Goal: Communication & Community: Answer question/provide support

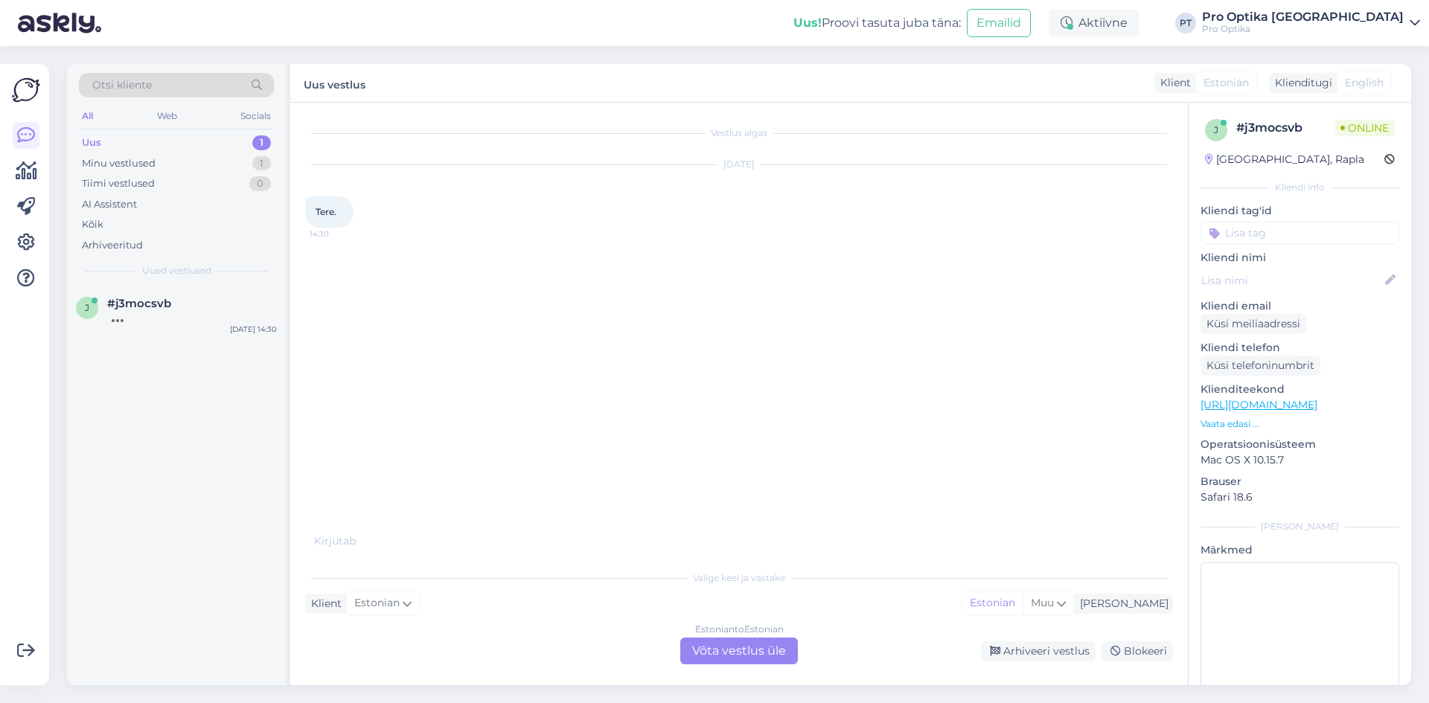
click at [704, 653] on div "Estonian to Estonian Võta vestlus üle" at bounding box center [739, 651] width 118 height 27
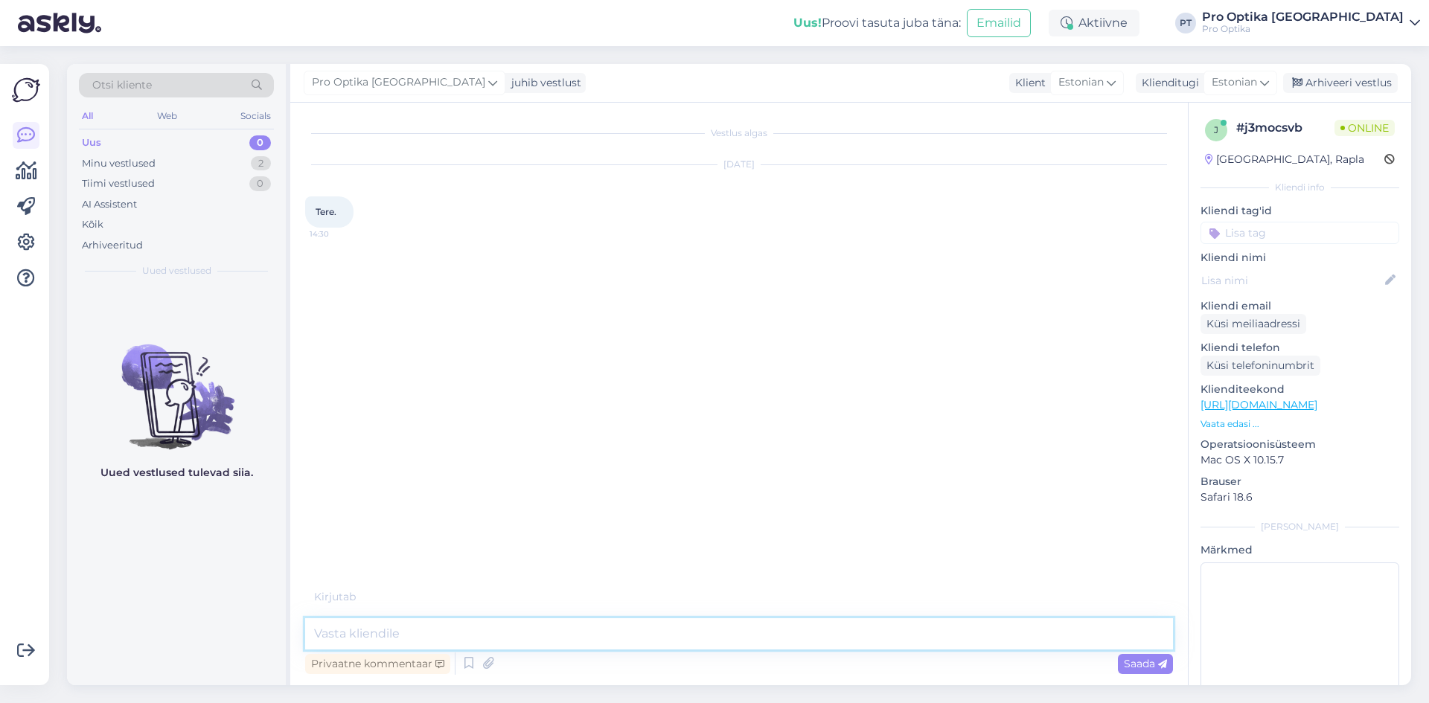
click at [406, 633] on textarea at bounding box center [739, 634] width 868 height 31
type textarea "Tere!"
click at [464, 669] on icon at bounding box center [469, 664] width 18 height 22
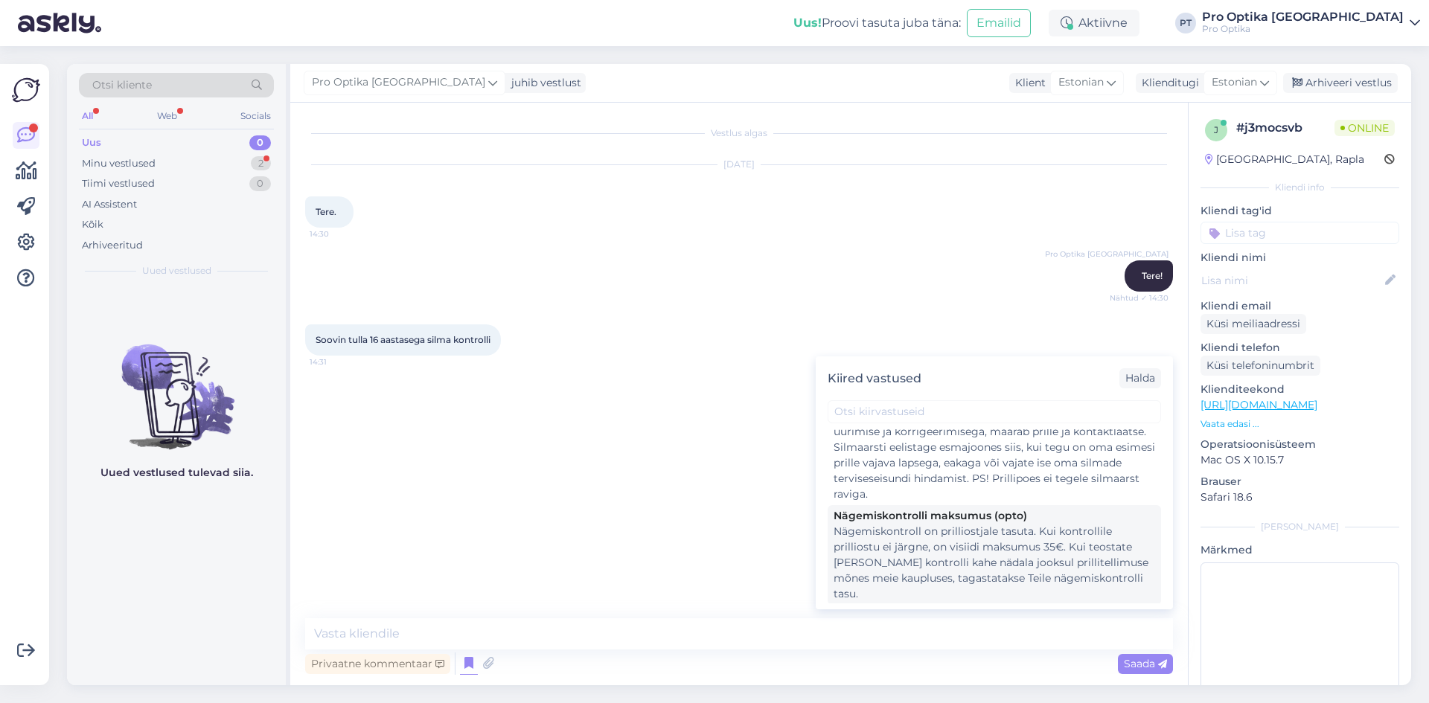
scroll to position [298, 0]
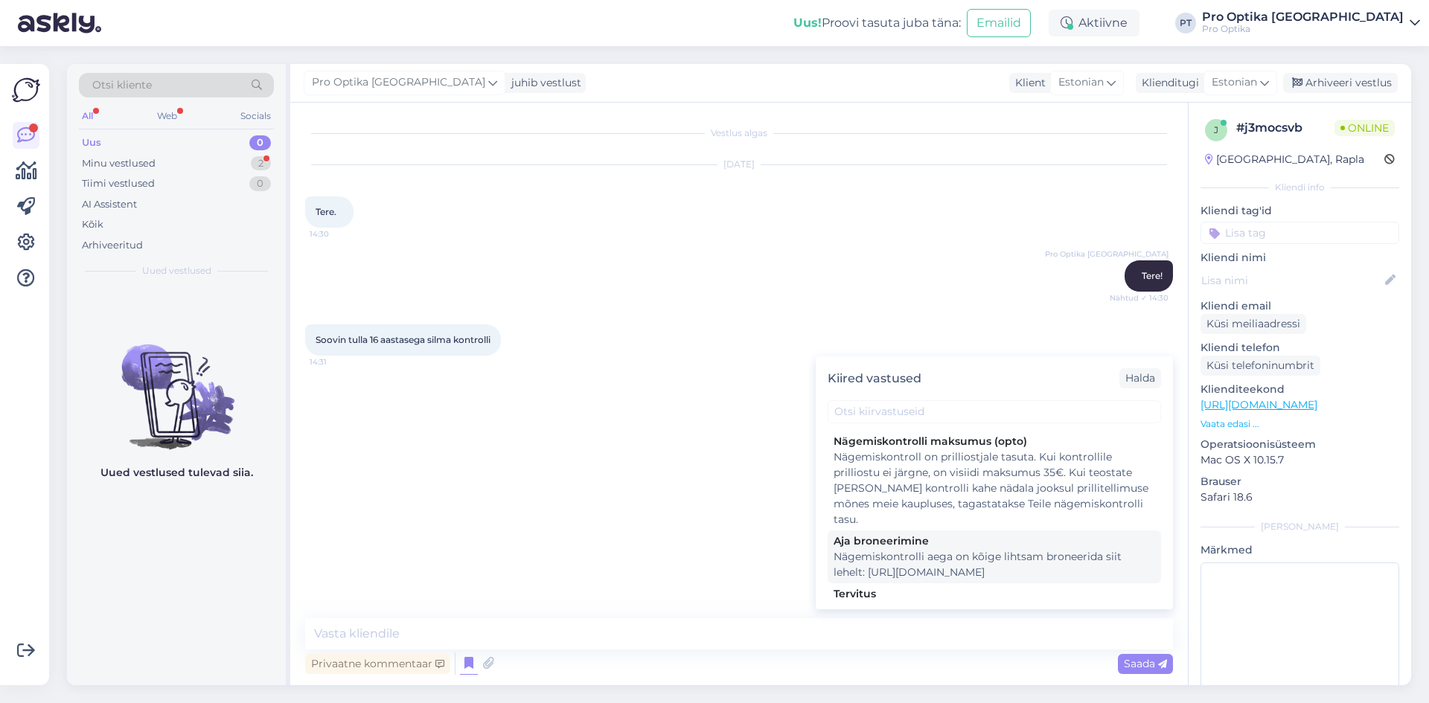
click at [998, 581] on div "Nägemiskontrolli aega on kõige lihtsam broneerida siit lehelt: [URL][DOMAIN_NAM…" at bounding box center [995, 564] width 322 height 31
type textarea "Nägemiskontrolli aega on kõige lihtsam broneerida siit lehelt: [URL][DOMAIN_NAM…"
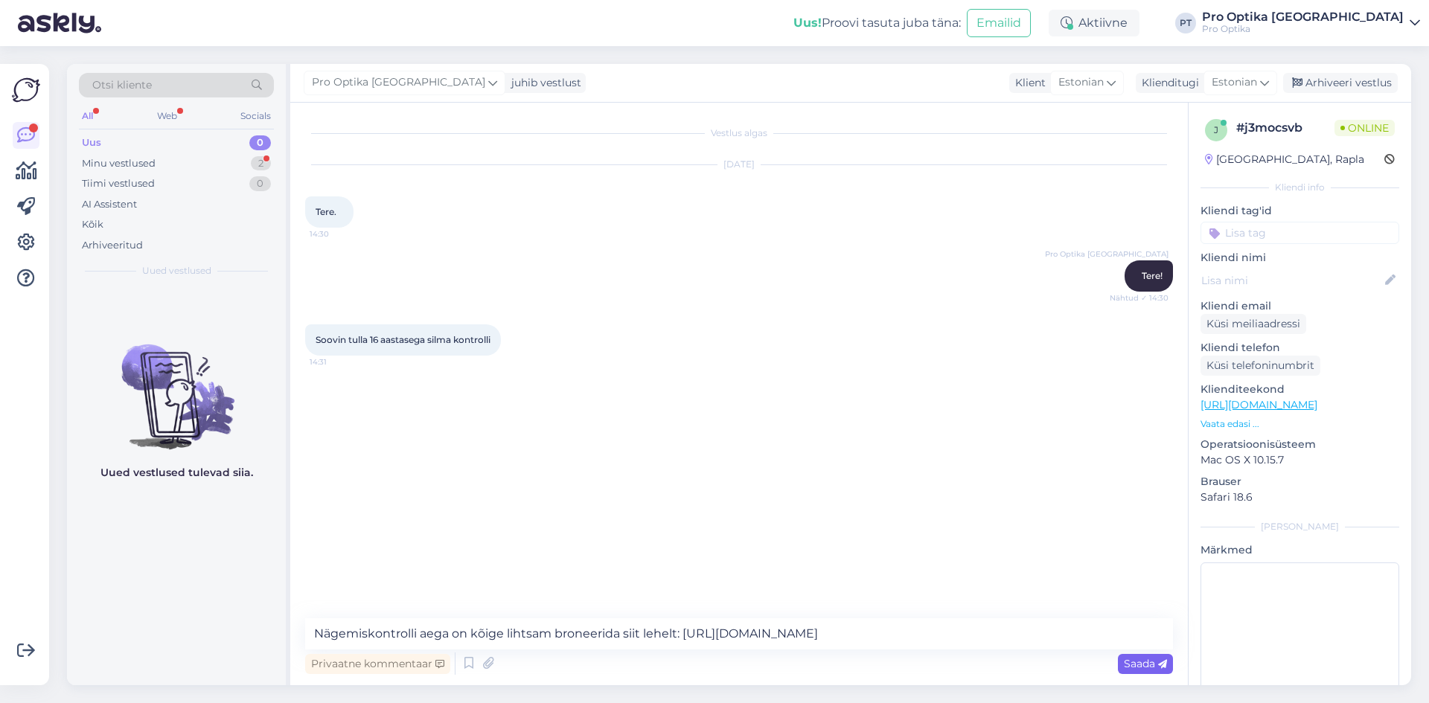
click at [1146, 662] on span "Saada" at bounding box center [1145, 663] width 43 height 13
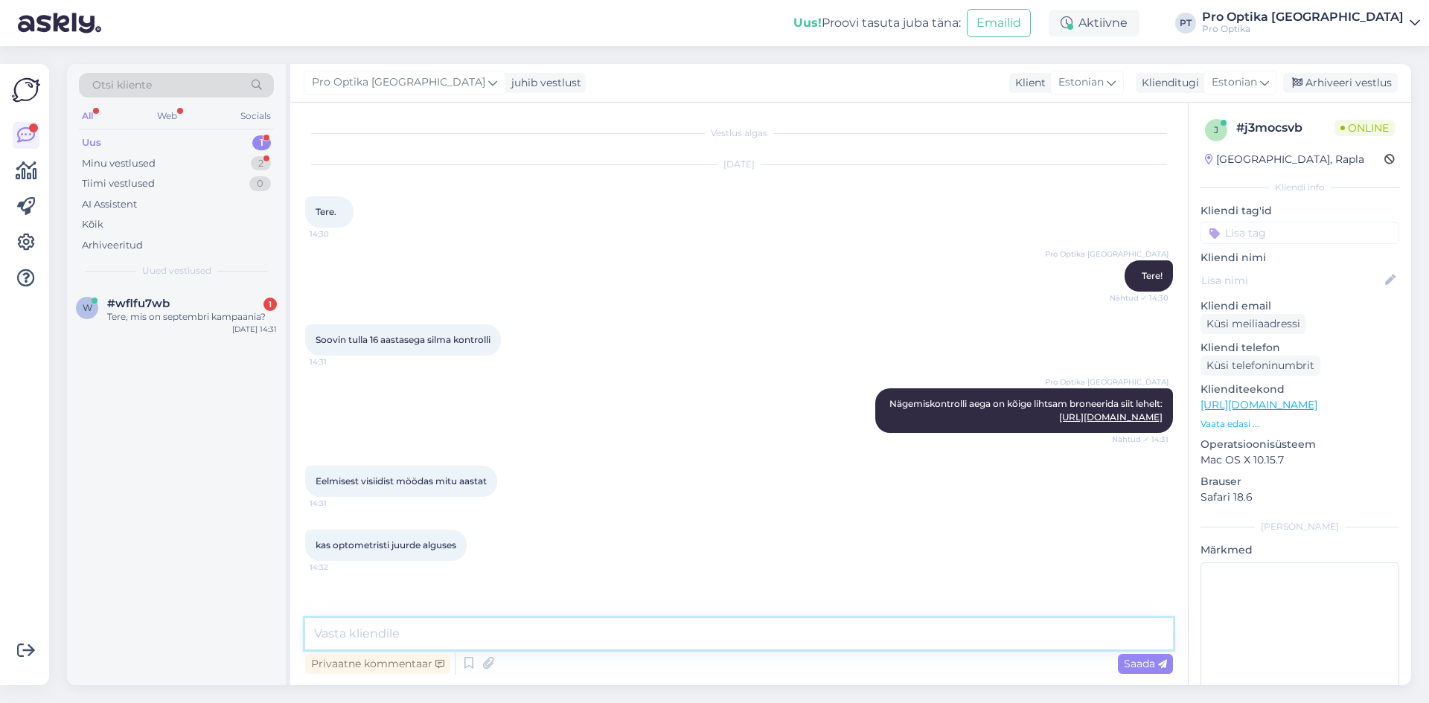
click at [444, 628] on textarea at bounding box center [739, 634] width 868 height 31
type textarea "Jah, just."
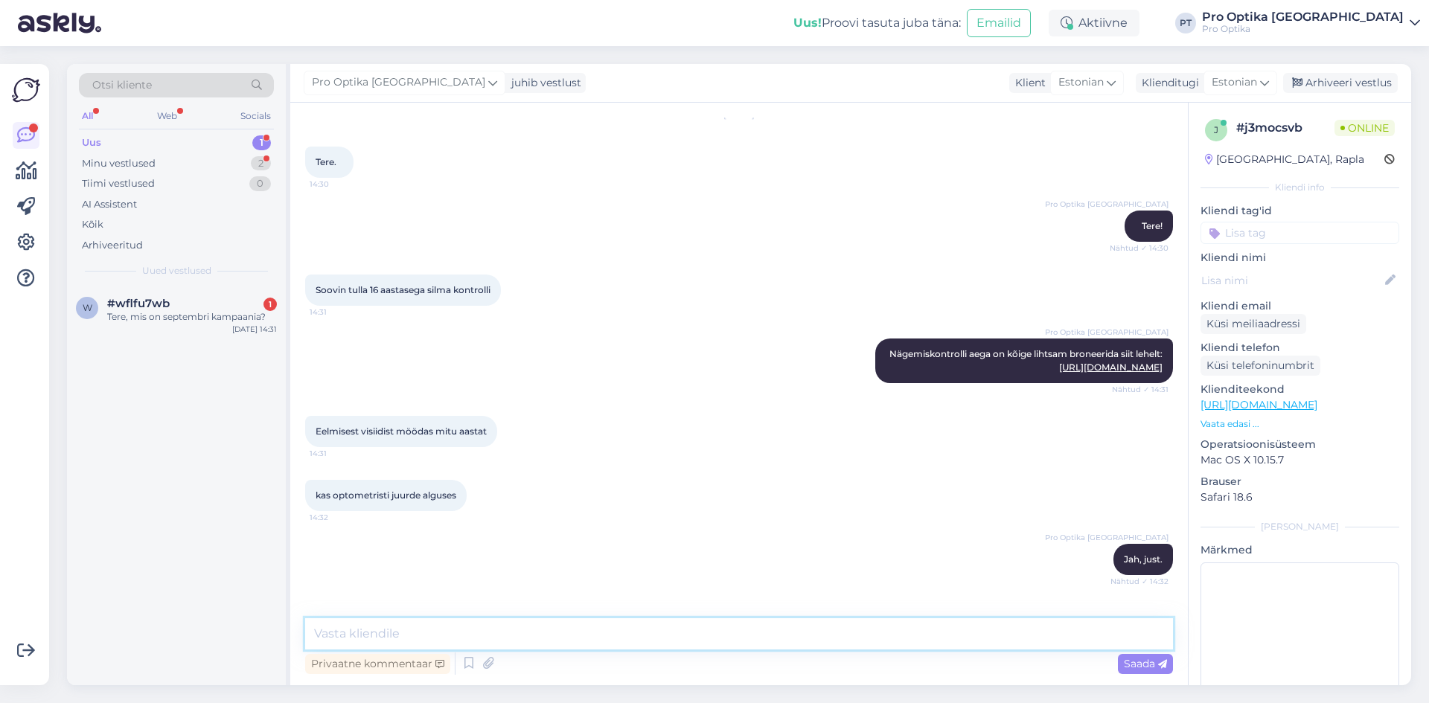
scroll to position [114, 0]
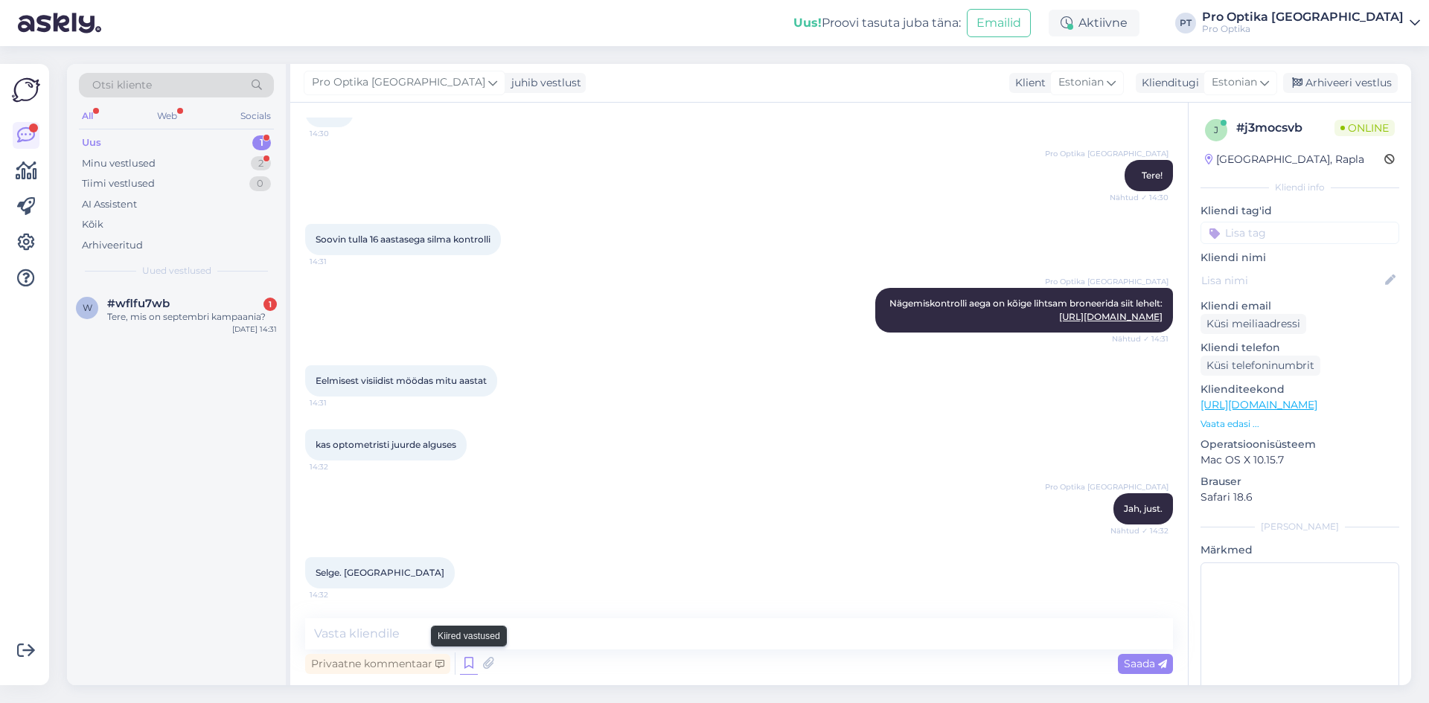
click at [469, 670] on icon at bounding box center [469, 664] width 18 height 22
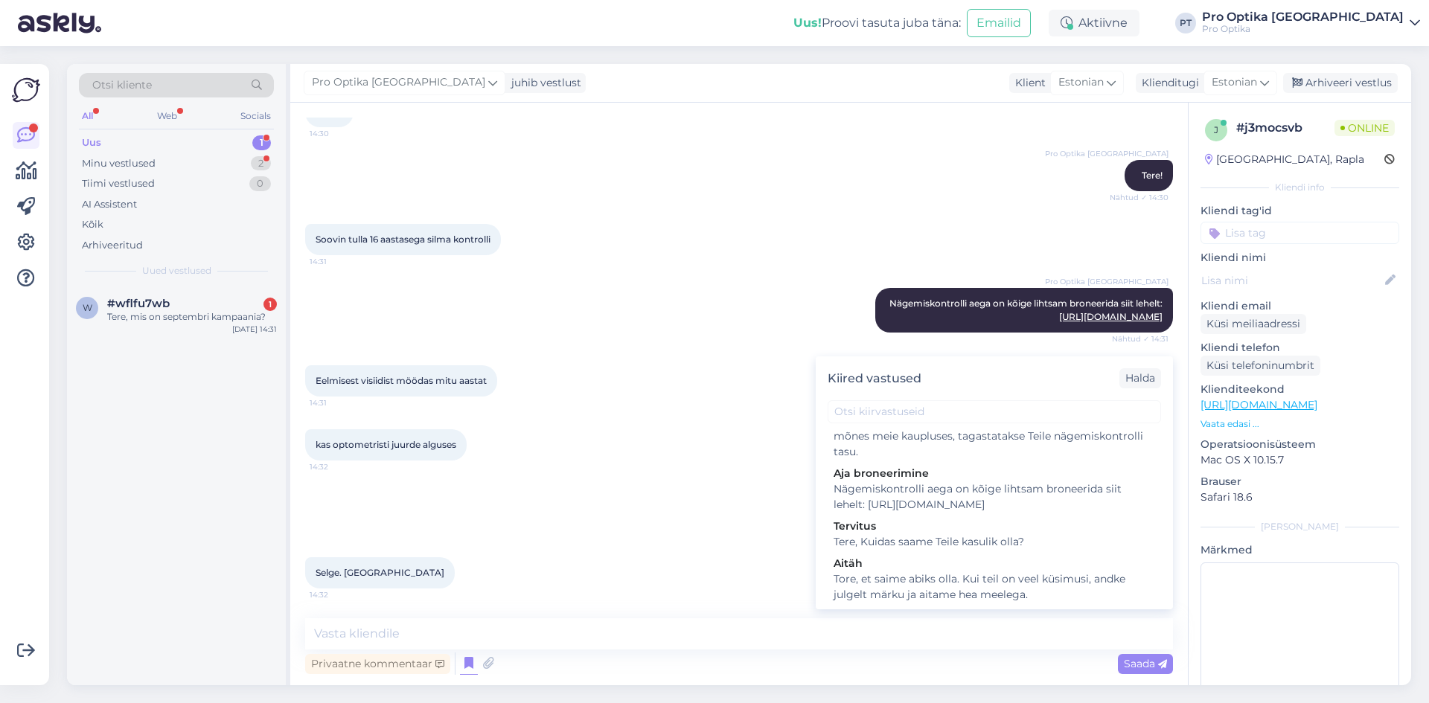
scroll to position [372, 0]
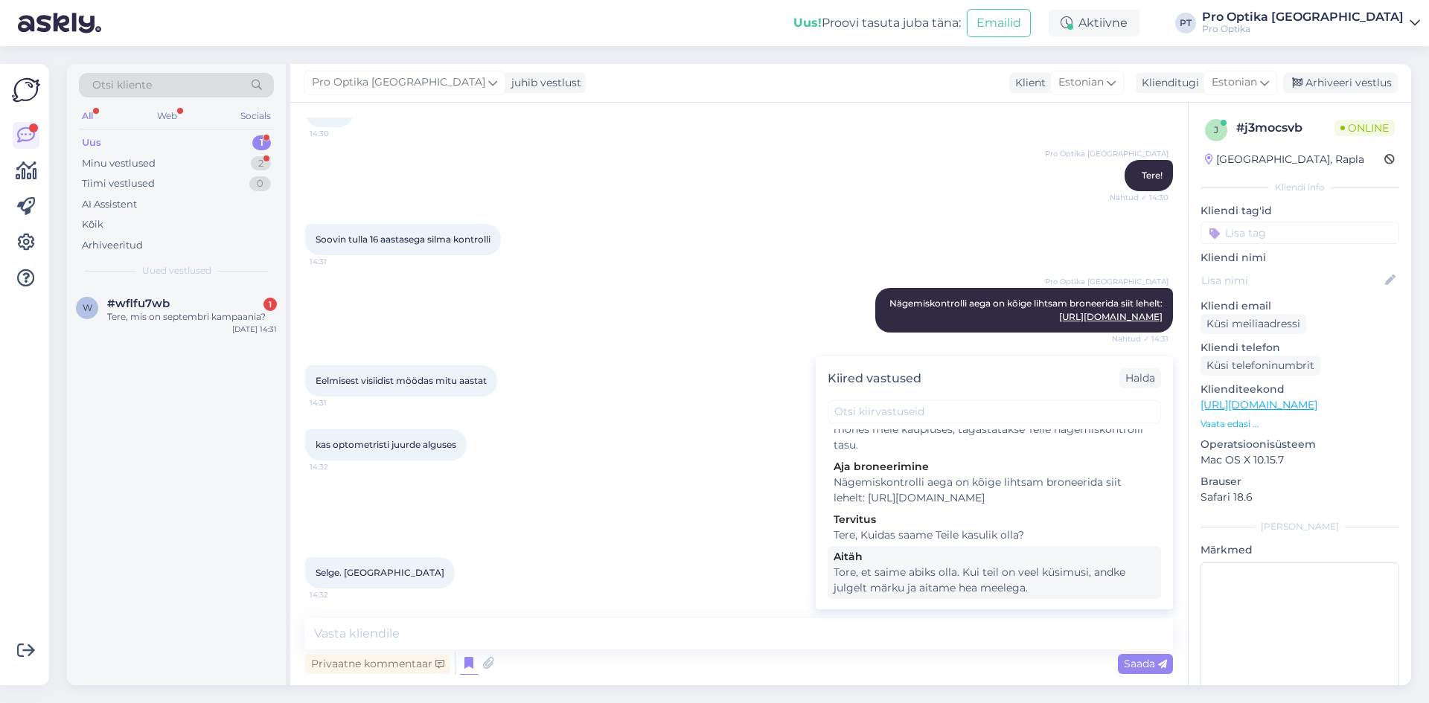
click at [940, 595] on div "Tore, et saime abiks olla. Kui teil on veel küsimusi, andke julgelt märku ja ai…" at bounding box center [995, 580] width 322 height 31
type textarea "Tore, et saime abiks olla. Kui teil on veel küsimusi, andke julgelt märku ja ai…"
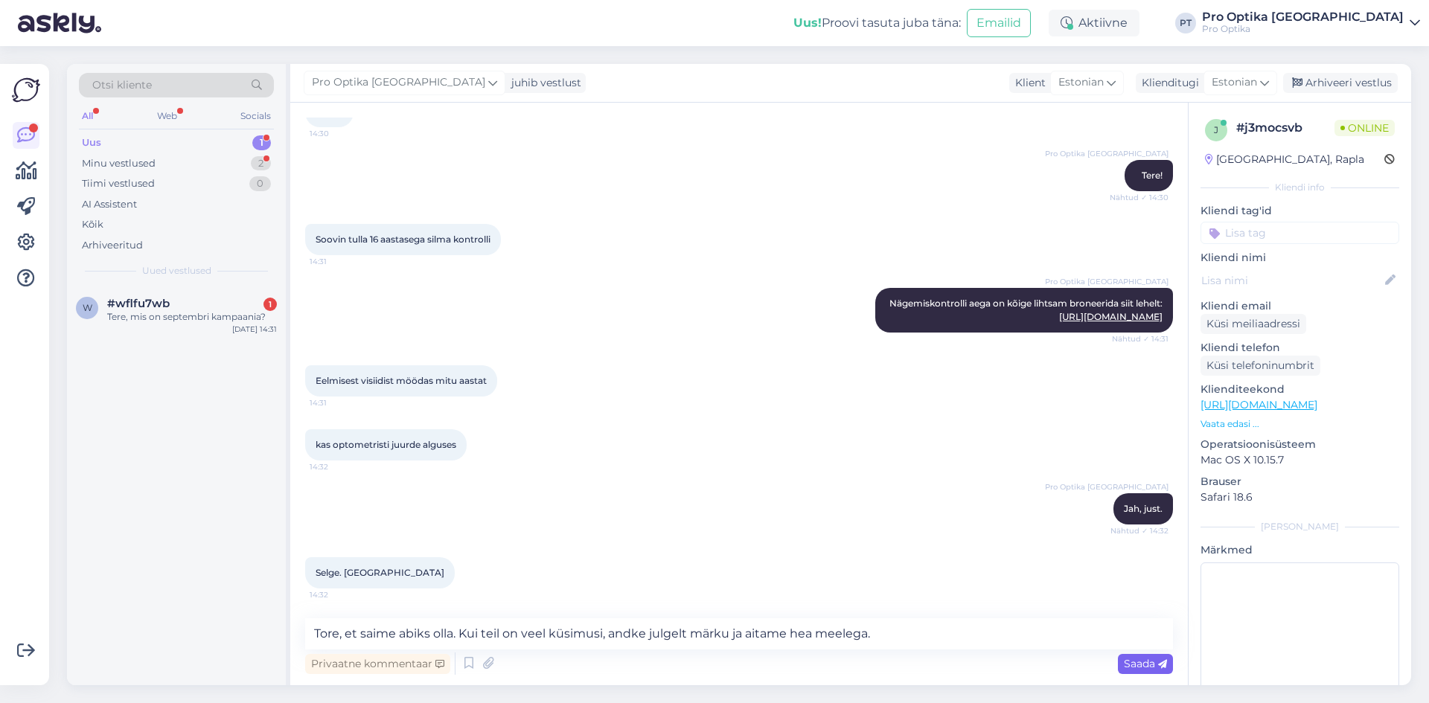
click at [1135, 662] on span "Saada" at bounding box center [1145, 663] width 43 height 13
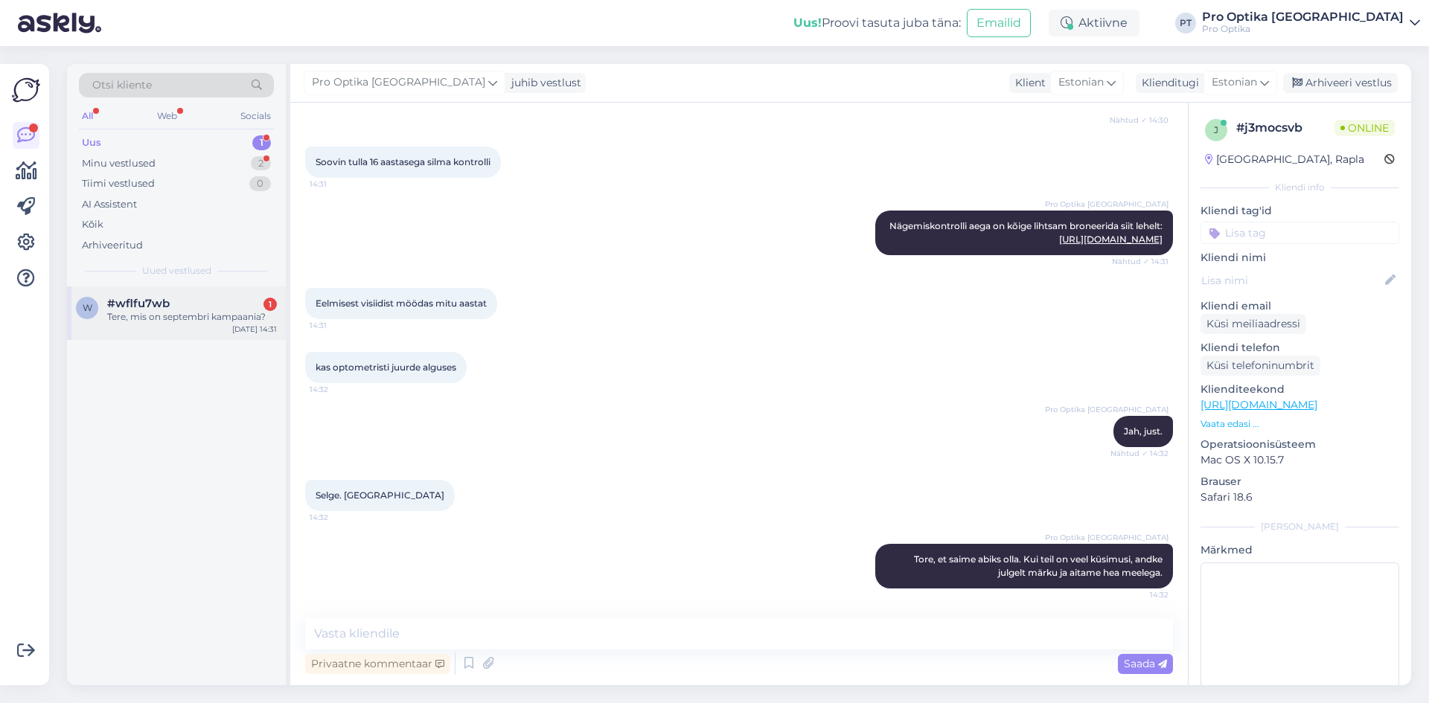
click at [199, 336] on div "w #wflfu7wb 1 Tere, mis on septembri kampaania? [DATE] 14:31" at bounding box center [176, 314] width 219 height 54
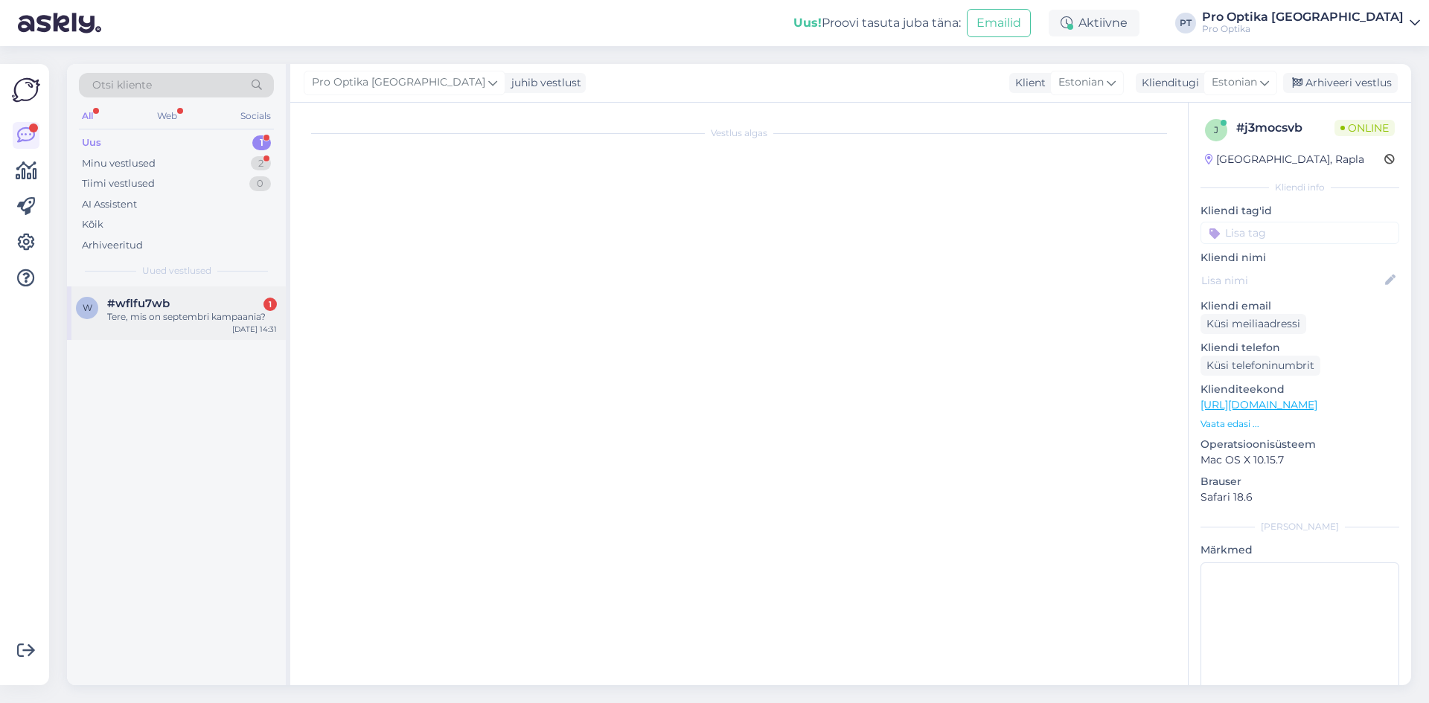
scroll to position [460, 0]
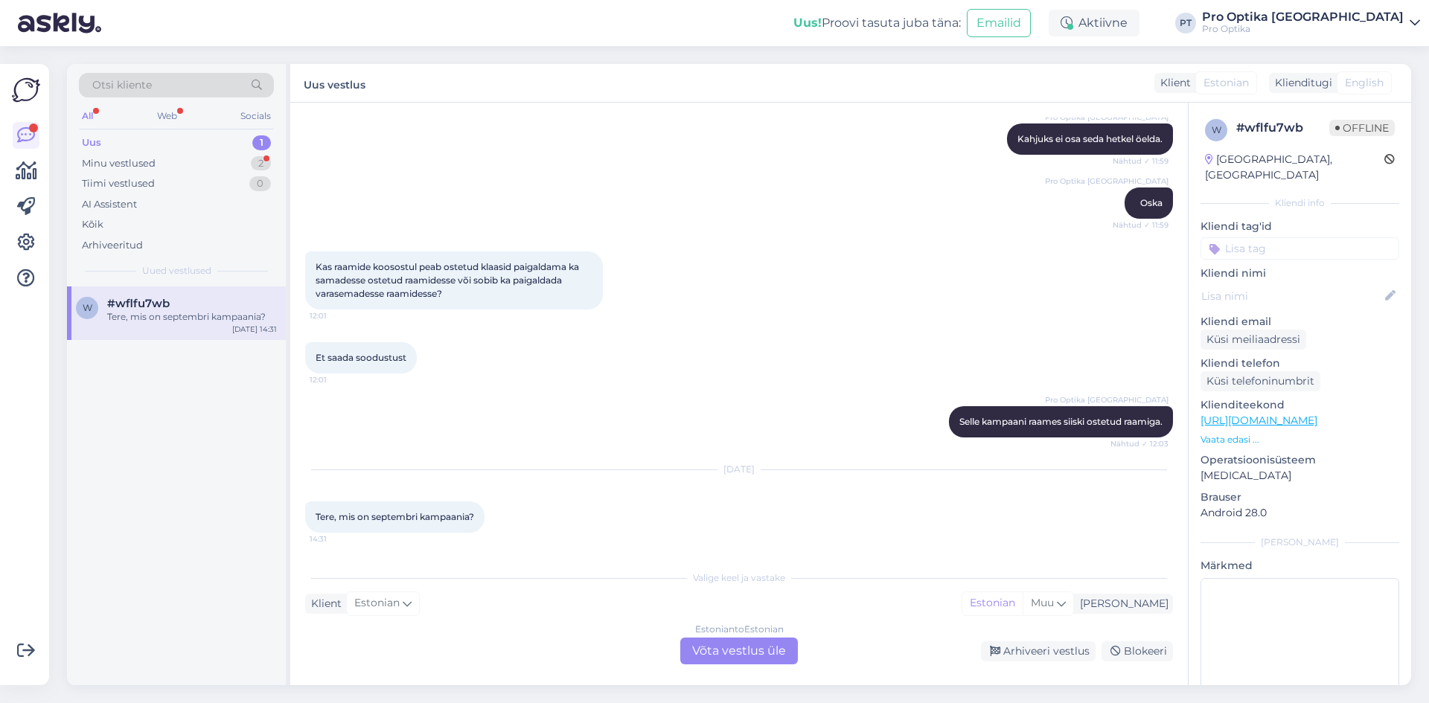
click at [714, 648] on div "Estonian to Estonian Võta vestlus üle" at bounding box center [739, 651] width 118 height 27
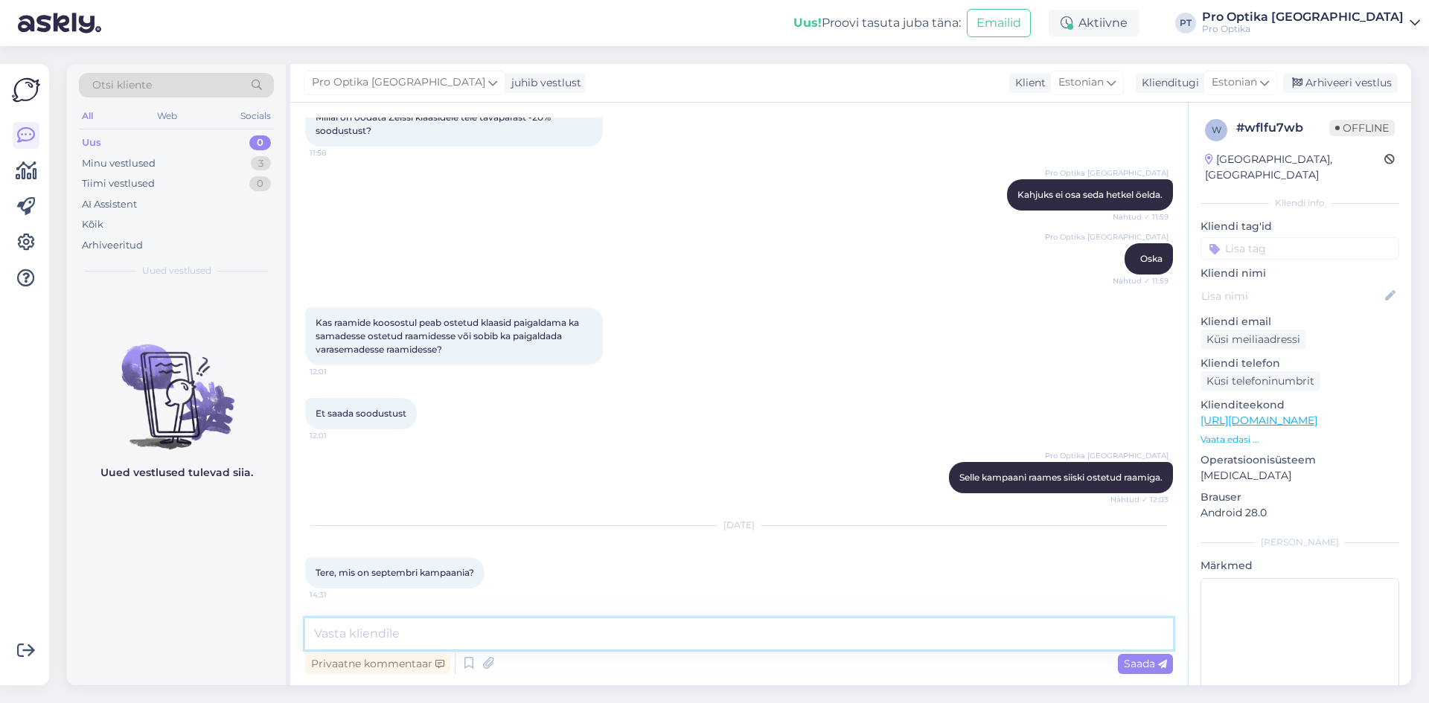
click at [479, 639] on textarea at bounding box center [739, 634] width 868 height 31
click at [370, 637] on textarea "Raamida ja klaaside" at bounding box center [739, 634] width 868 height 31
click at [466, 630] on textarea "Raamide ja klaaside" at bounding box center [739, 634] width 868 height 31
click at [616, 633] on textarea "Raamide ja klaaside koosostul on kallimale tootele -50%" at bounding box center [739, 634] width 868 height 31
click at [715, 630] on textarea "Raamide ja klaaside koosostul on kallimale tootele kuni -50%" at bounding box center [739, 634] width 868 height 31
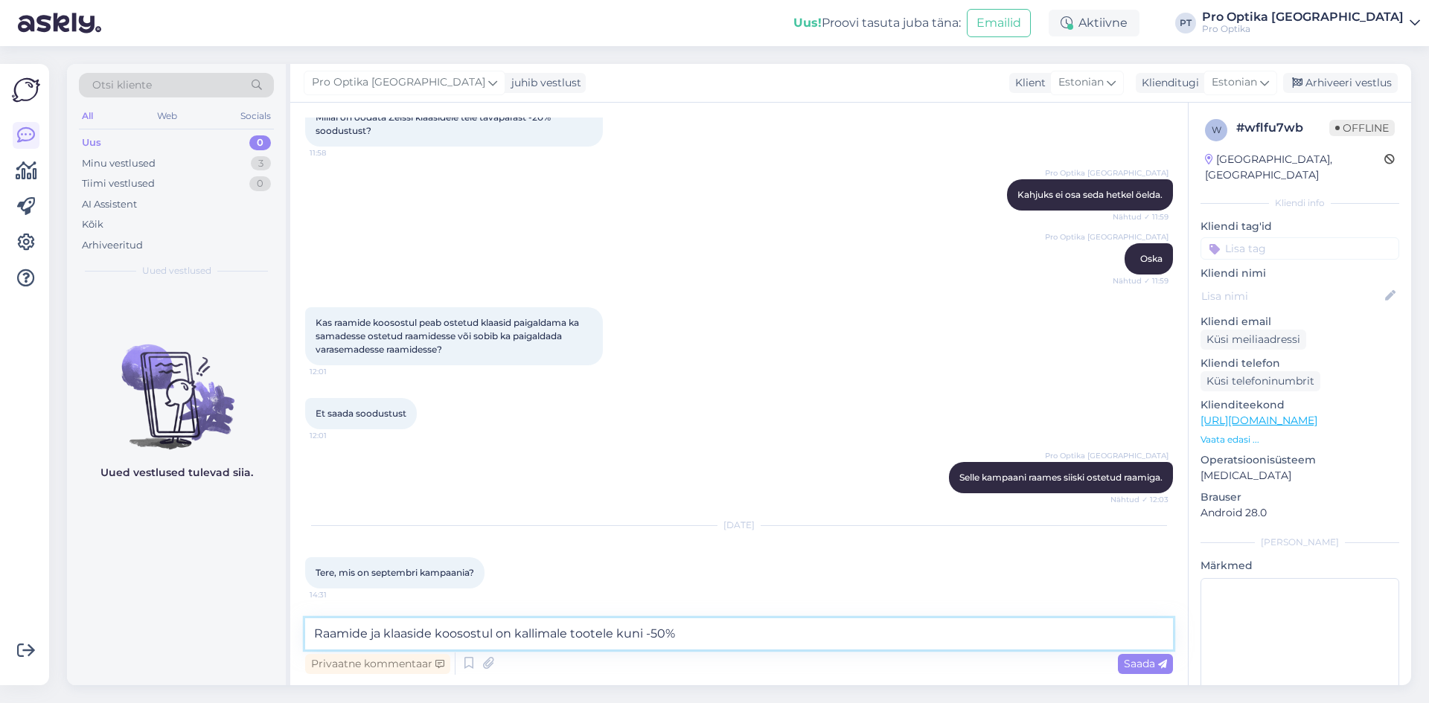
type textarea "[PERSON_NAME] ja klaaside koosostul on kallimale tootele kuni -50%."
